Goal: Task Accomplishment & Management: Complete application form

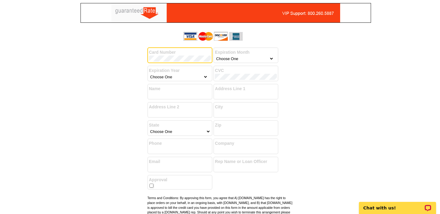
scroll to position [0, 0]
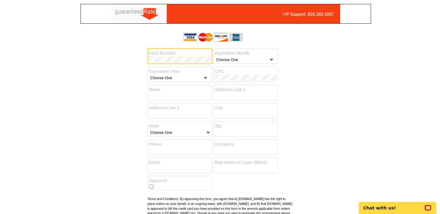
click at [170, 104] on div "Address Line 2" at bounding box center [179, 111] width 65 height 16
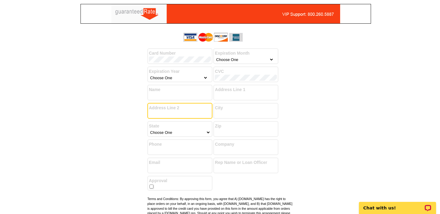
select select "1"
select select "2029"
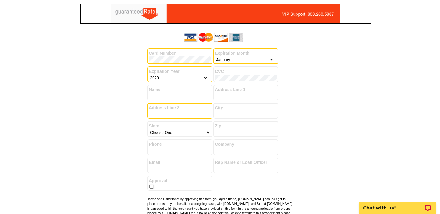
scroll to position [0, 0]
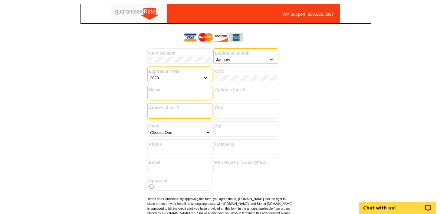
click at [177, 94] on input "Name" at bounding box center [180, 96] width 62 height 6
type input "[PERSON_NAME]"
type input "[STREET_ADDRESS]"
type input "Westfield"
select select "31"
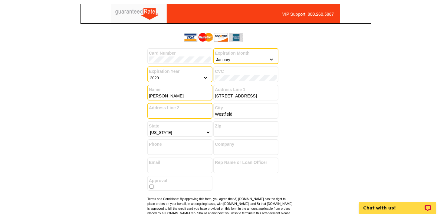
type input "07090"
type input "9087232674"
type input "[PERSON_NAME][EMAIL_ADDRESS][PERSON_NAME][DOMAIN_NAME]"
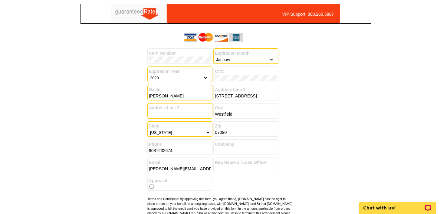
click at [164, 95] on input "[PERSON_NAME]" at bounding box center [180, 96] width 62 height 6
type input "[PERSON_NAME]"
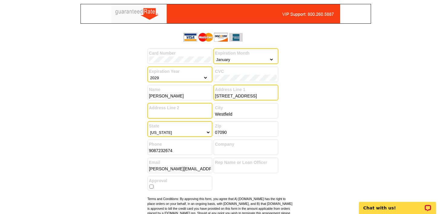
drag, startPoint x: 254, startPoint y: 95, endPoint x: 188, endPoint y: 97, distance: 66.0
click at [188, 98] on div "Card Number Expiration Month Choose One January February March April May June J…" at bounding box center [219, 84] width 145 height 109
type input "[STREET_ADDRESS]"
type input "The Mavins Group / [PERSON_NAME] Realty"
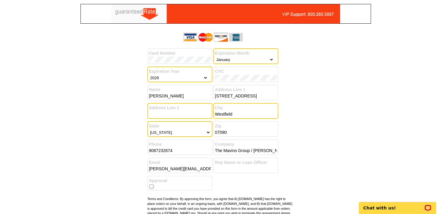
drag, startPoint x: 233, startPoint y: 113, endPoint x: 181, endPoint y: 113, distance: 51.8
click at [181, 114] on div "Card Number Expiration Month Choose One January February March April May June J…" at bounding box center [219, 84] width 145 height 109
type input "[PERSON_NAME]"
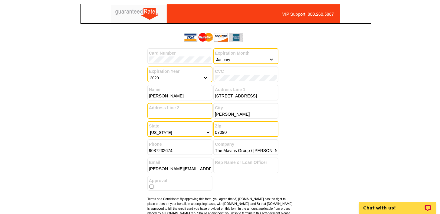
click at [230, 131] on input "07090" at bounding box center [246, 132] width 62 height 6
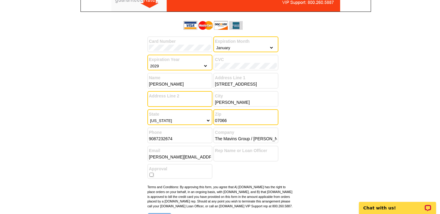
scroll to position [12, 0]
type input "07066"
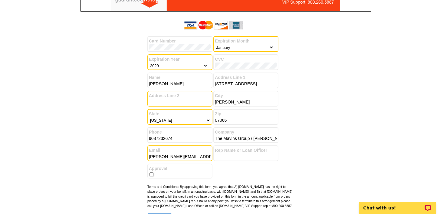
click at [205, 155] on input "[PERSON_NAME][EMAIL_ADDRESS][PERSON_NAME][DOMAIN_NAME]" at bounding box center [180, 156] width 62 height 6
type input "[PERSON_NAME][EMAIL_ADDRESS][DOMAIN_NAME]"
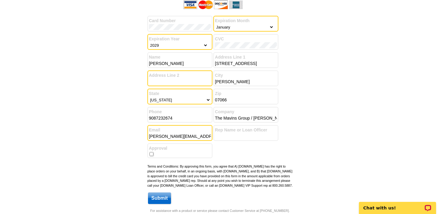
scroll to position [33, 0]
click at [152, 153] on input "checkbox" at bounding box center [152, 153] width 4 height 4
checkbox input "true"
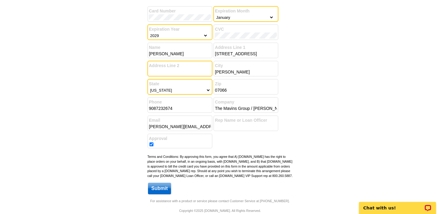
scroll to position [56, 0]
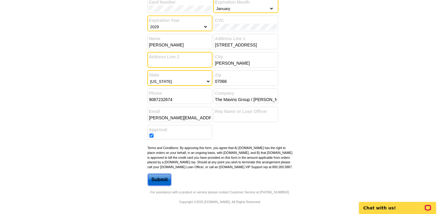
click at [161, 178] on input "Submit" at bounding box center [159, 180] width 23 height 12
